Goal: Obtain resource: Download file/media

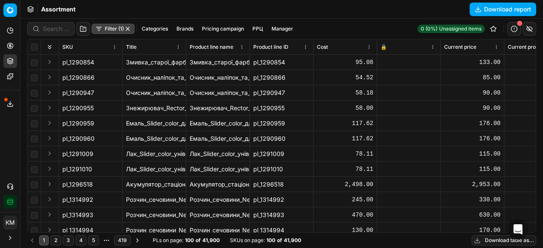
click at [8, 105] on icon at bounding box center [10, 106] width 5 height 2
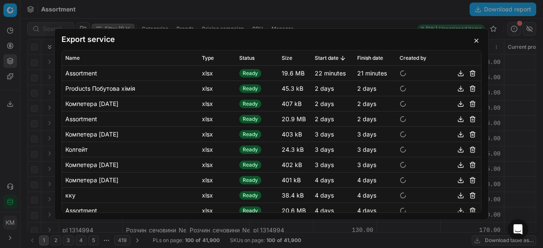
click at [455, 74] on button "button" at bounding box center [460, 73] width 10 height 10
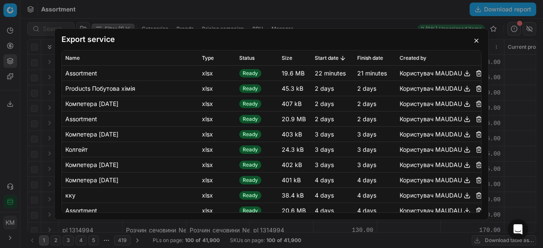
click at [476, 40] on button "button" at bounding box center [476, 41] width 10 height 10
